Goal: Task Accomplishment & Management: Complete application form

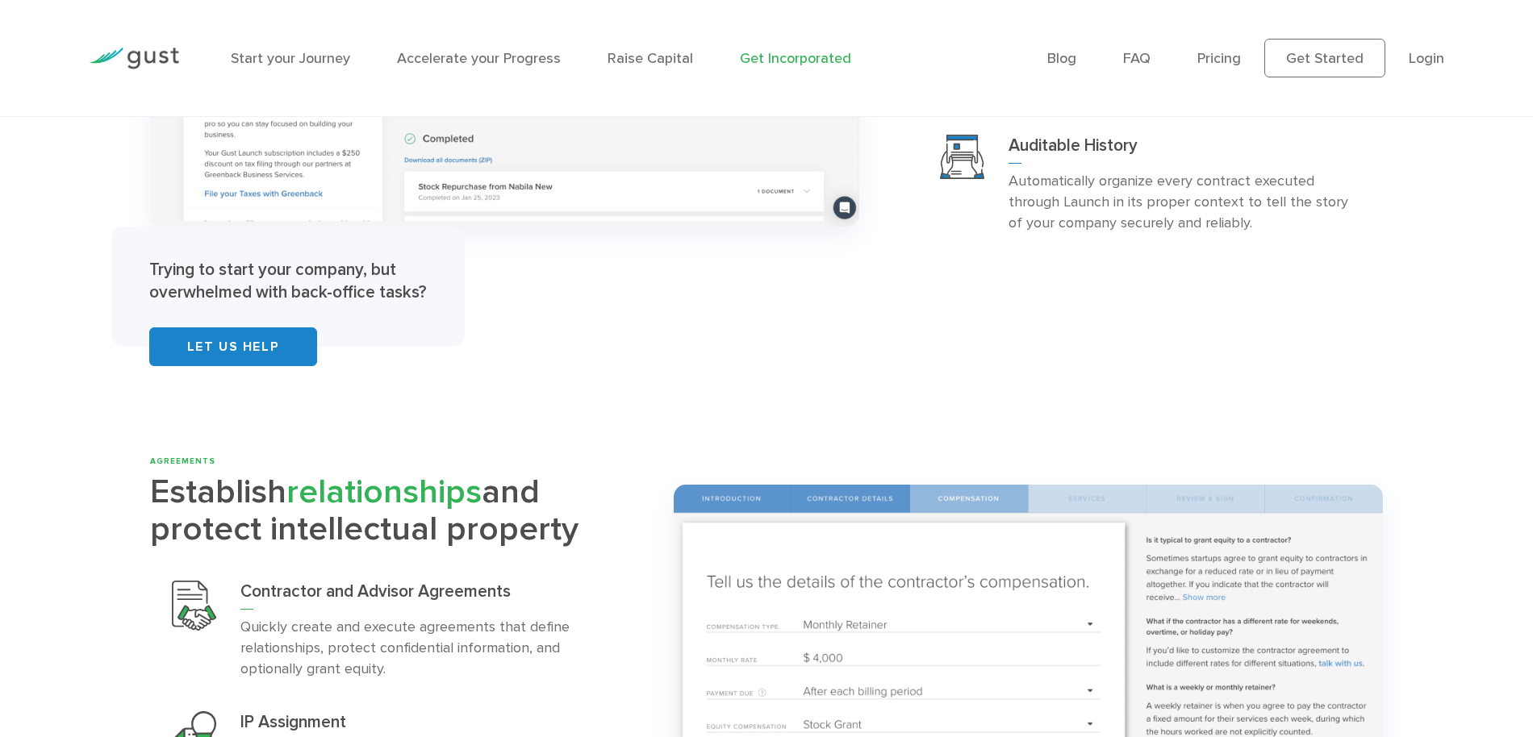
scroll to position [3425, 0]
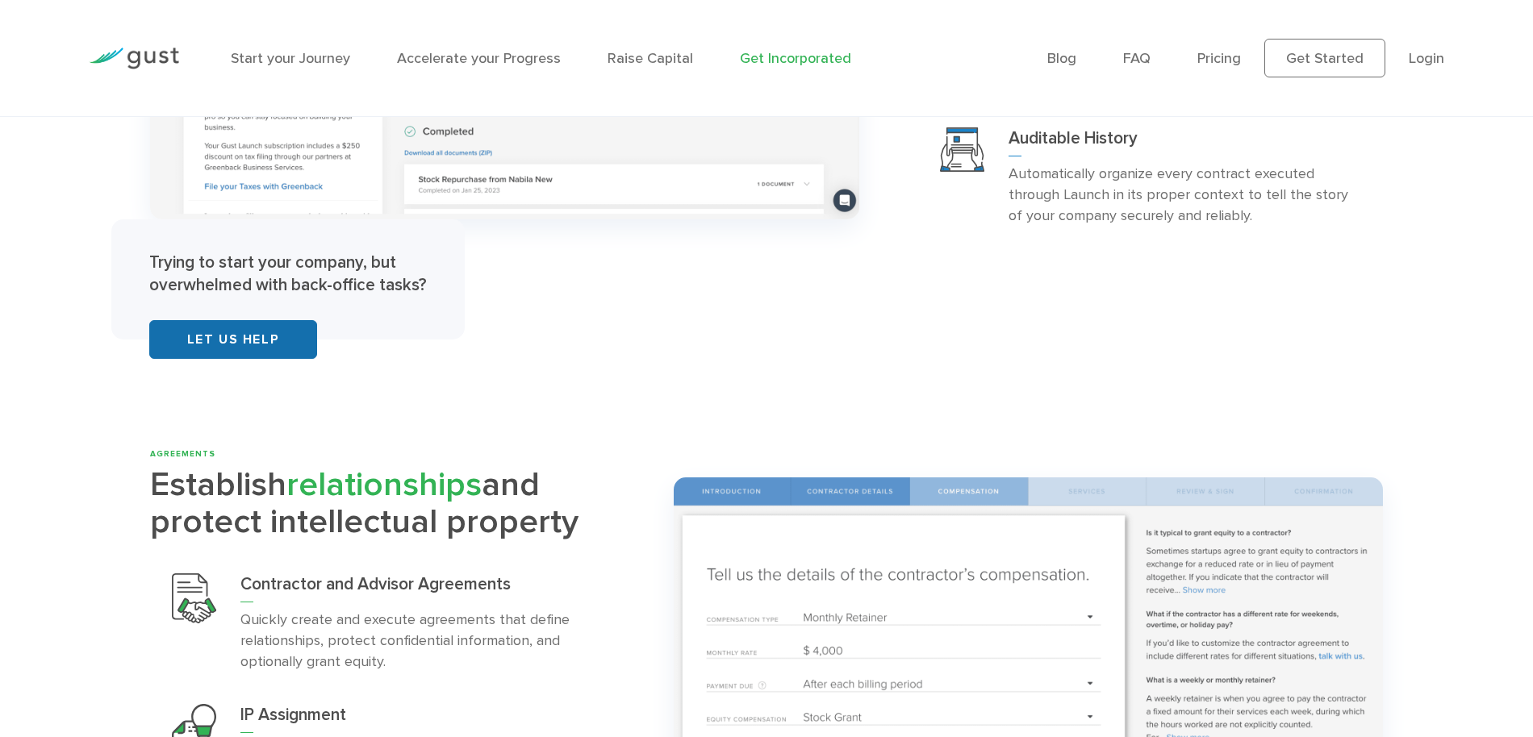
click at [231, 340] on link "Let Us Help" at bounding box center [233, 339] width 168 height 39
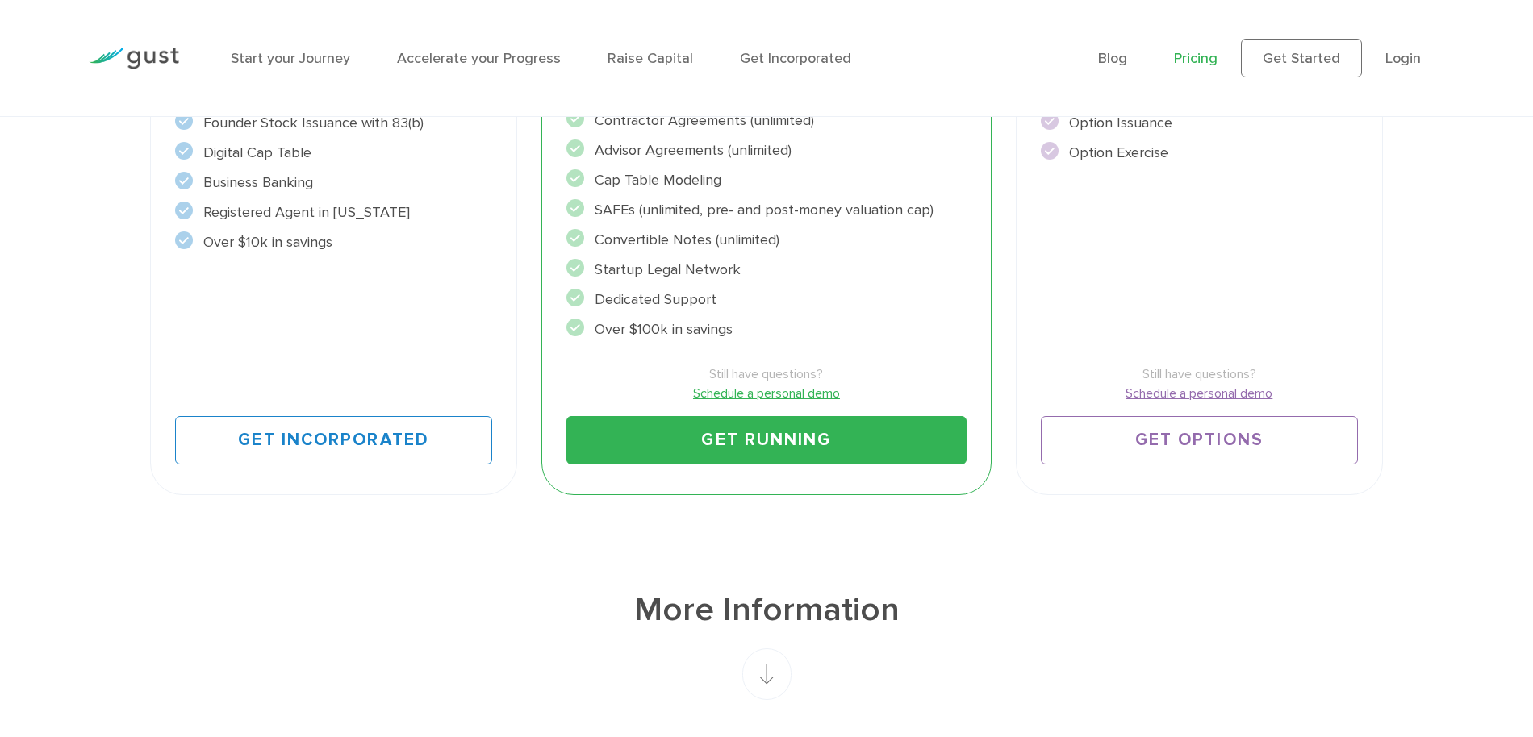
scroll to position [659, 0]
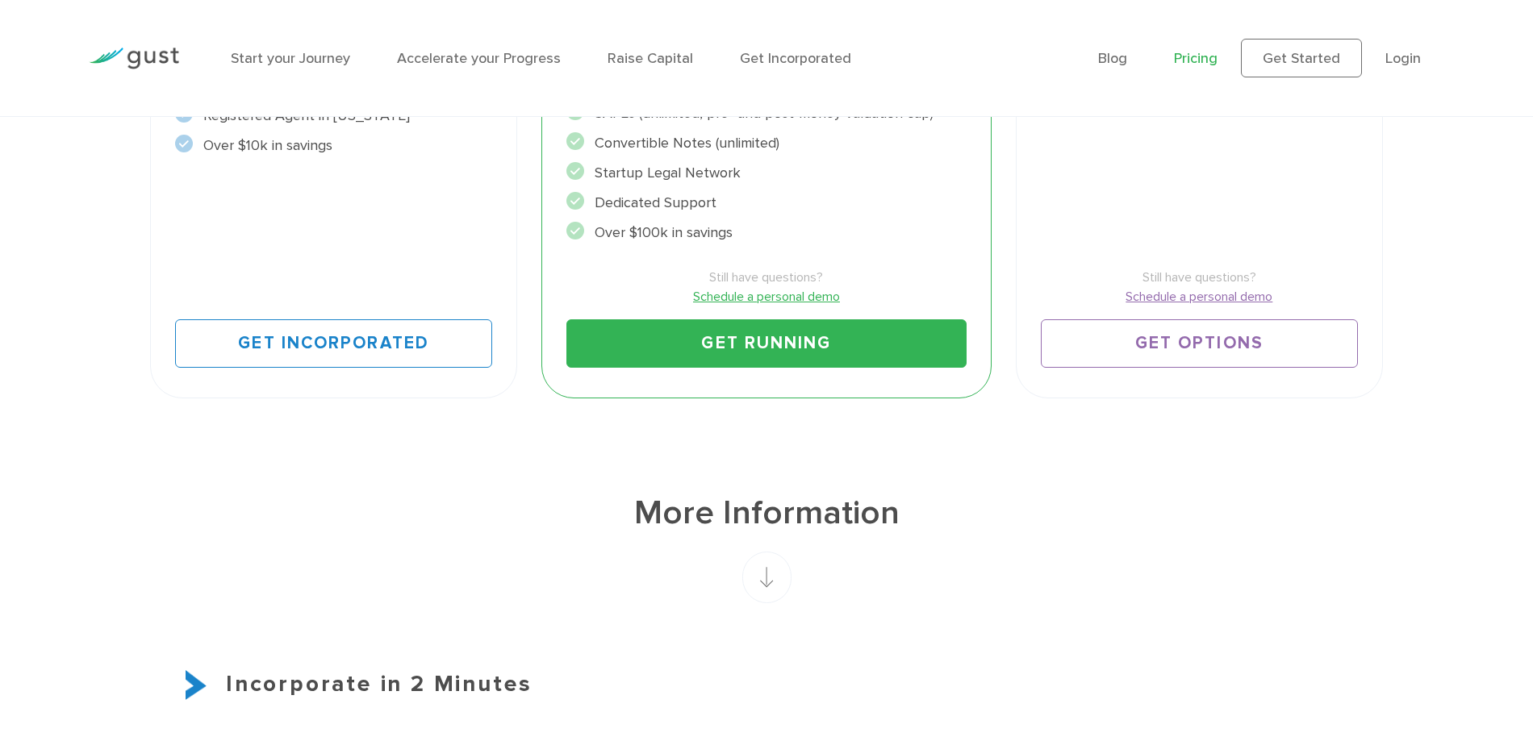
click at [754, 299] on link "Schedule a personal demo" at bounding box center [765, 296] width 399 height 19
